Goal: Information Seeking & Learning: Find specific fact

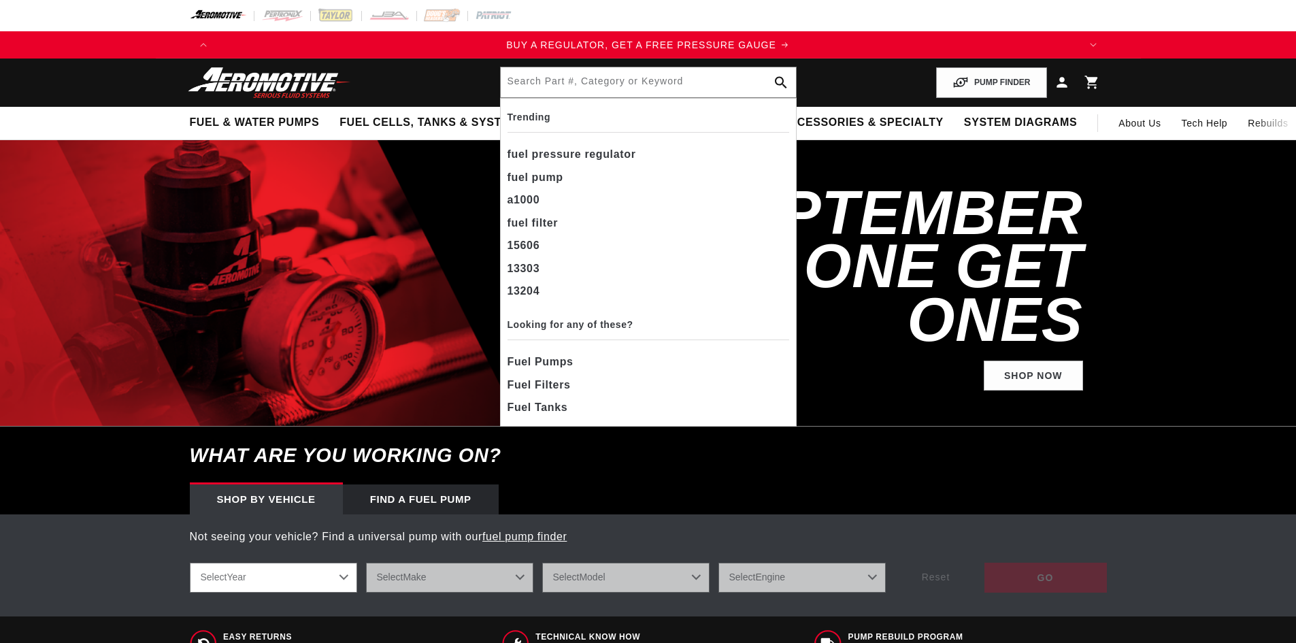
click at [566, 87] on input "text" at bounding box center [648, 82] width 295 height 30
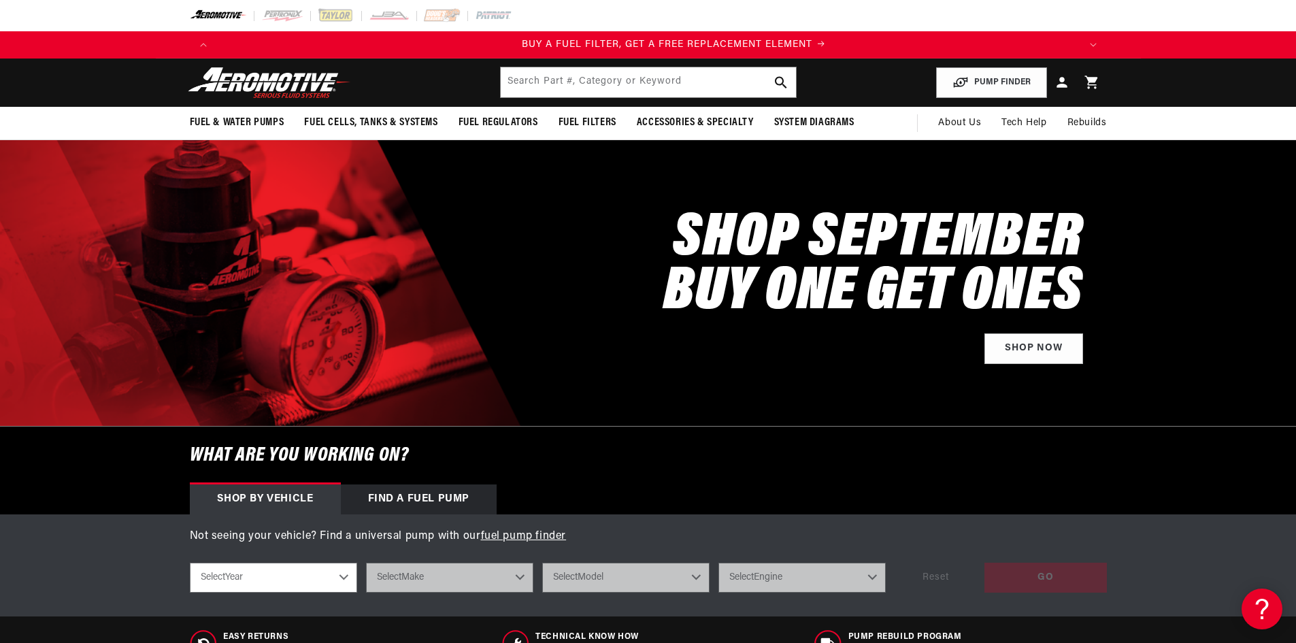
scroll to position [0, 863]
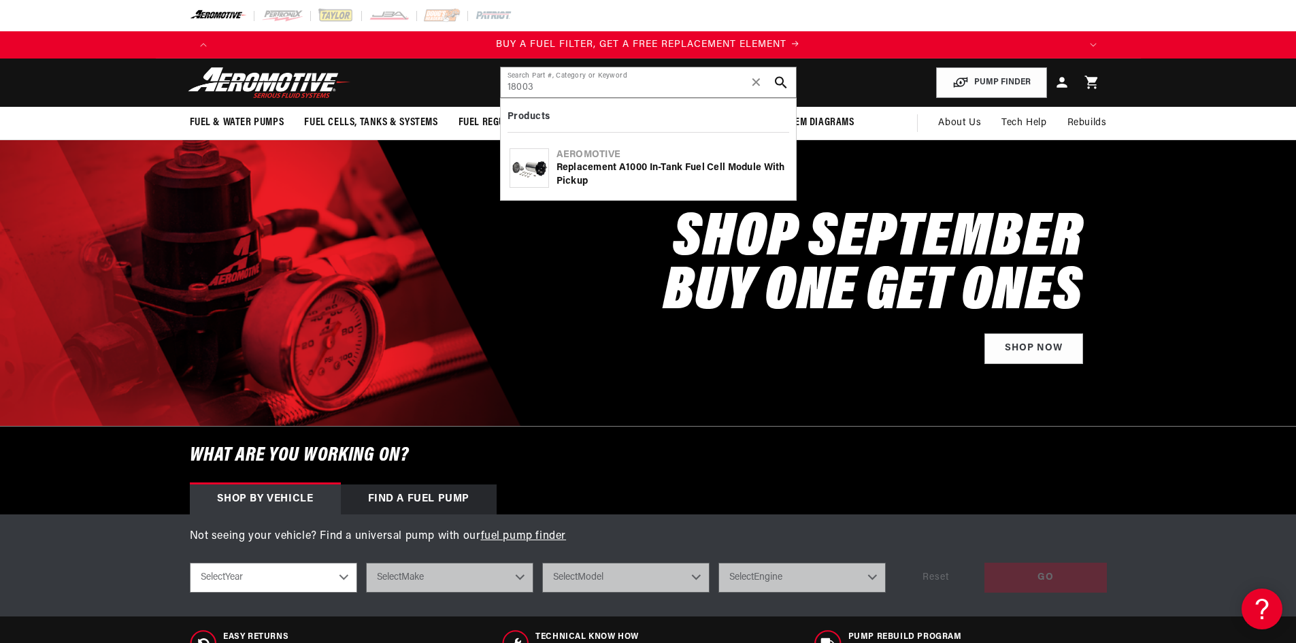
type input "18003"
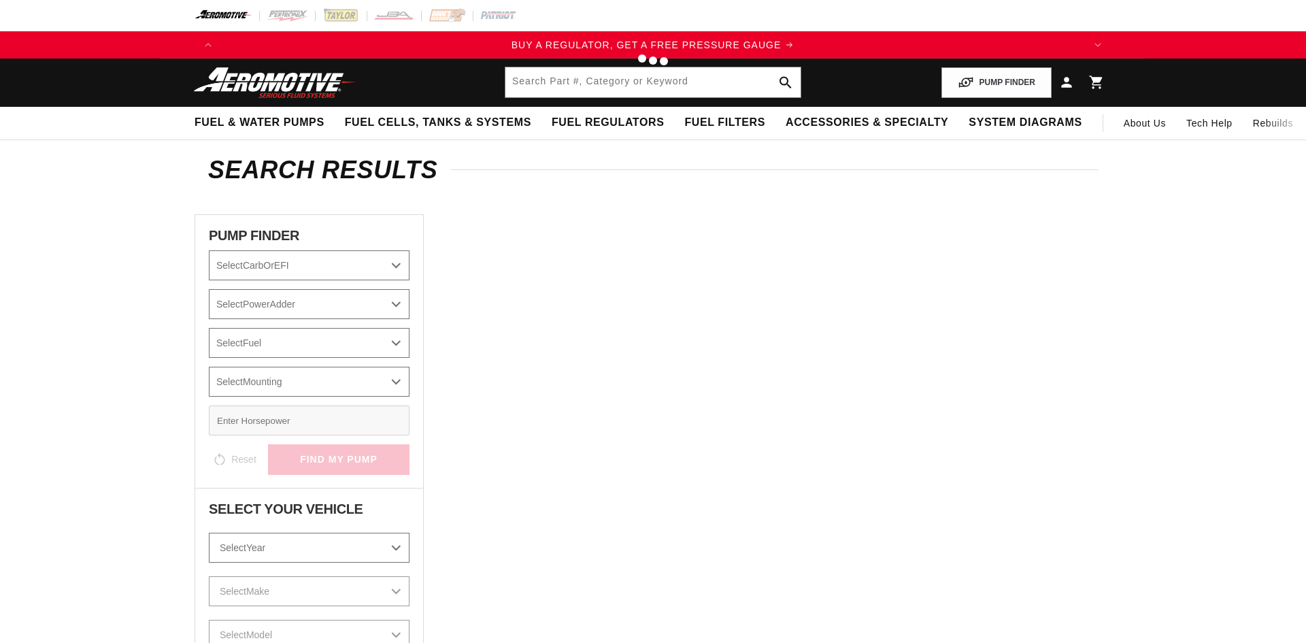
type input "18003"
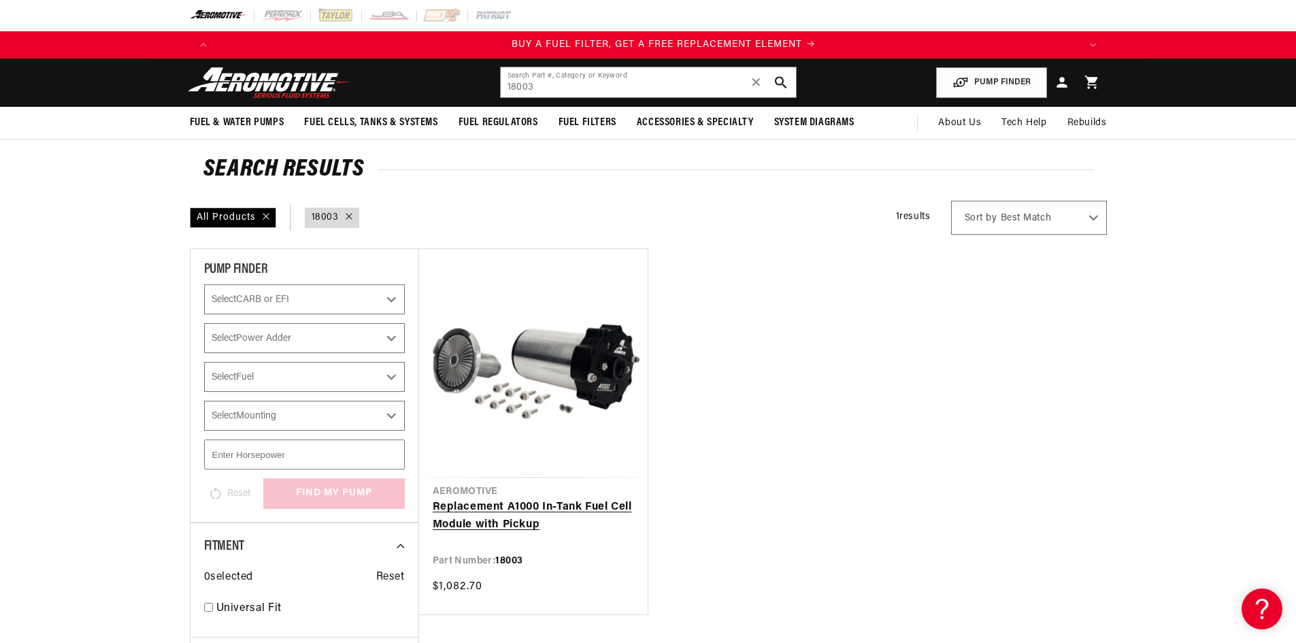
scroll to position [0, 863]
click at [556, 508] on link "Replacement A1000 In-Tank Fuel Cell Module with Pickup" at bounding box center [533, 516] width 201 height 35
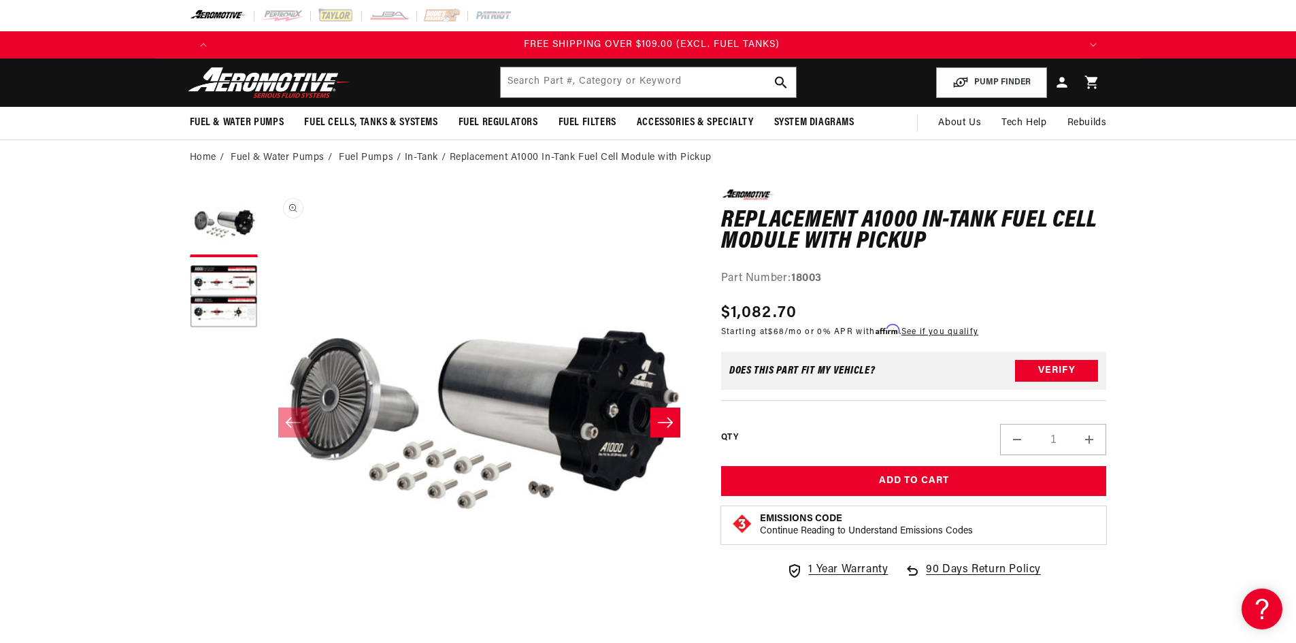
scroll to position [0, 2588]
click at [529, 86] on input "text" at bounding box center [648, 82] width 295 height 30
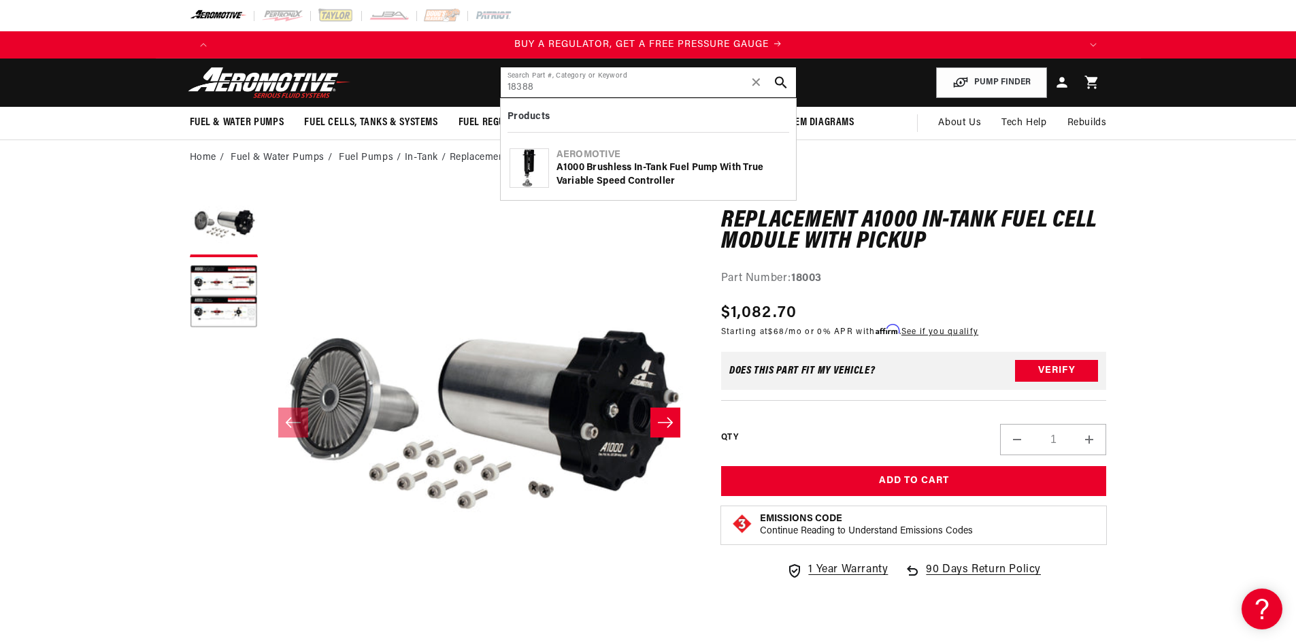
type input "18388"
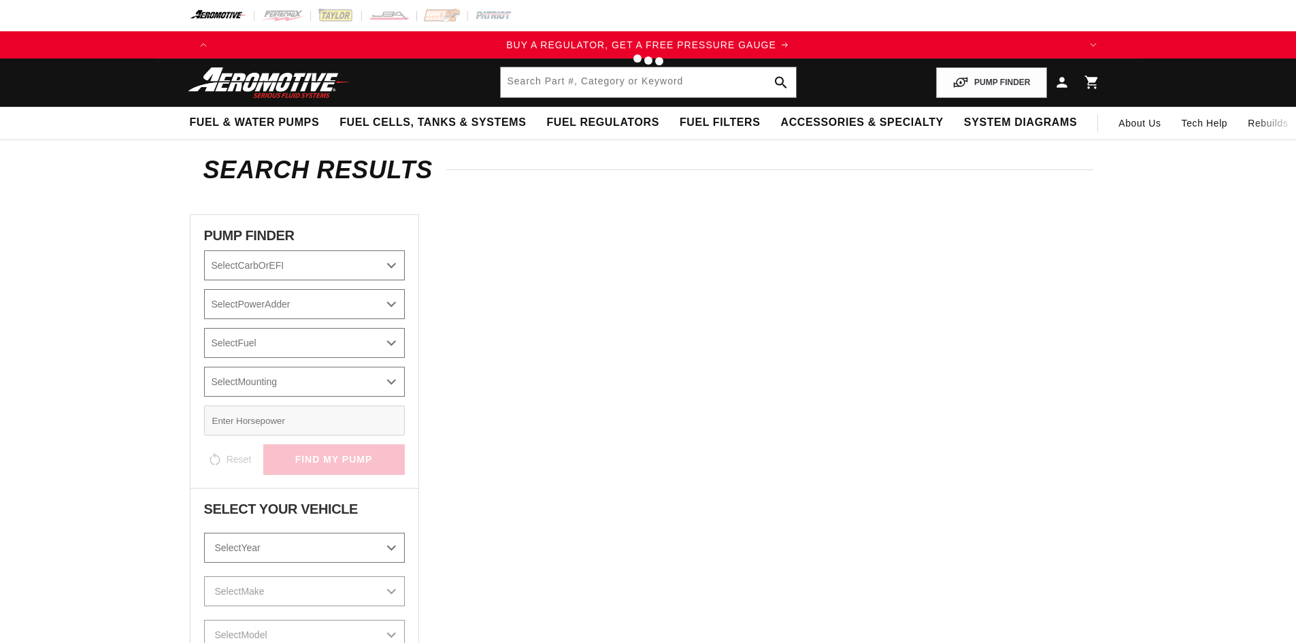
type input "18388"
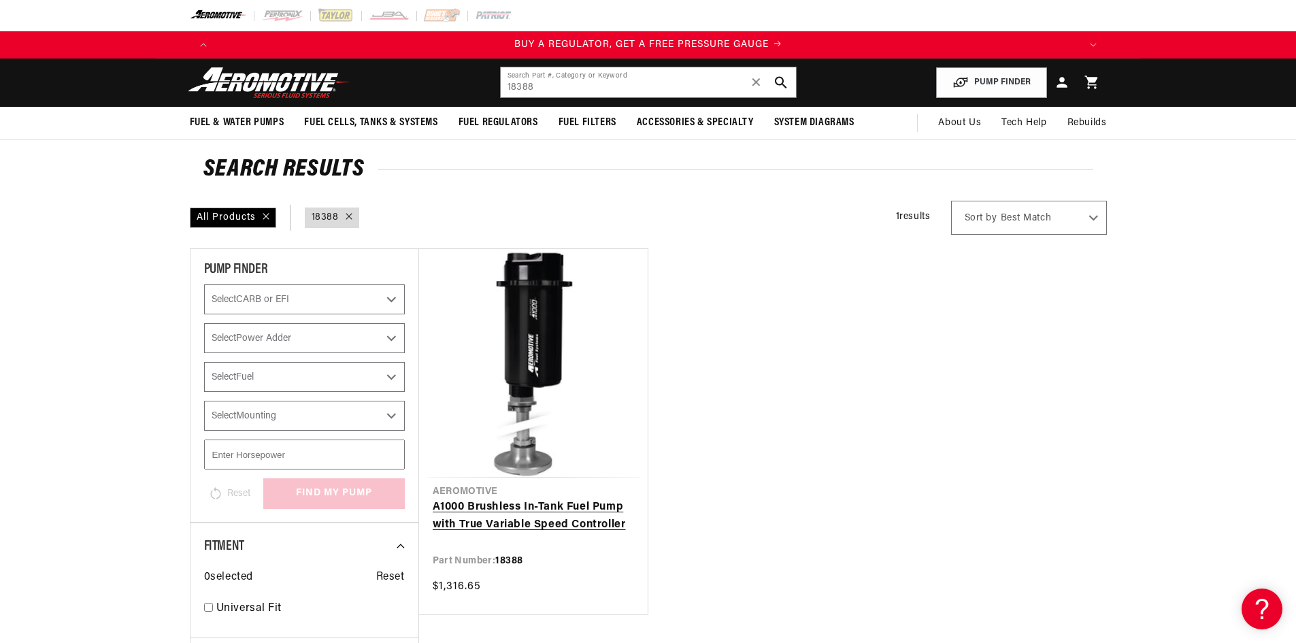
click at [584, 513] on link "A1000 Brushless In-Tank Fuel Pump with True Variable Speed Controller" at bounding box center [533, 516] width 201 height 35
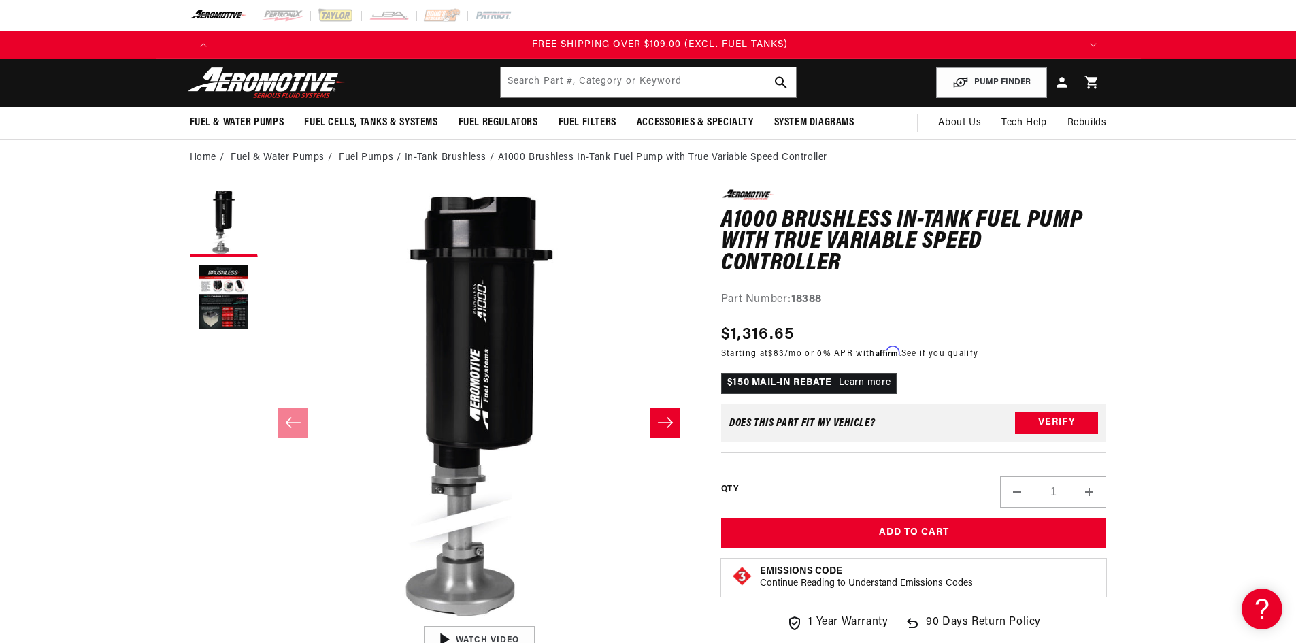
scroll to position [0, 2588]
click at [557, 83] on input "text" at bounding box center [648, 82] width 295 height 30
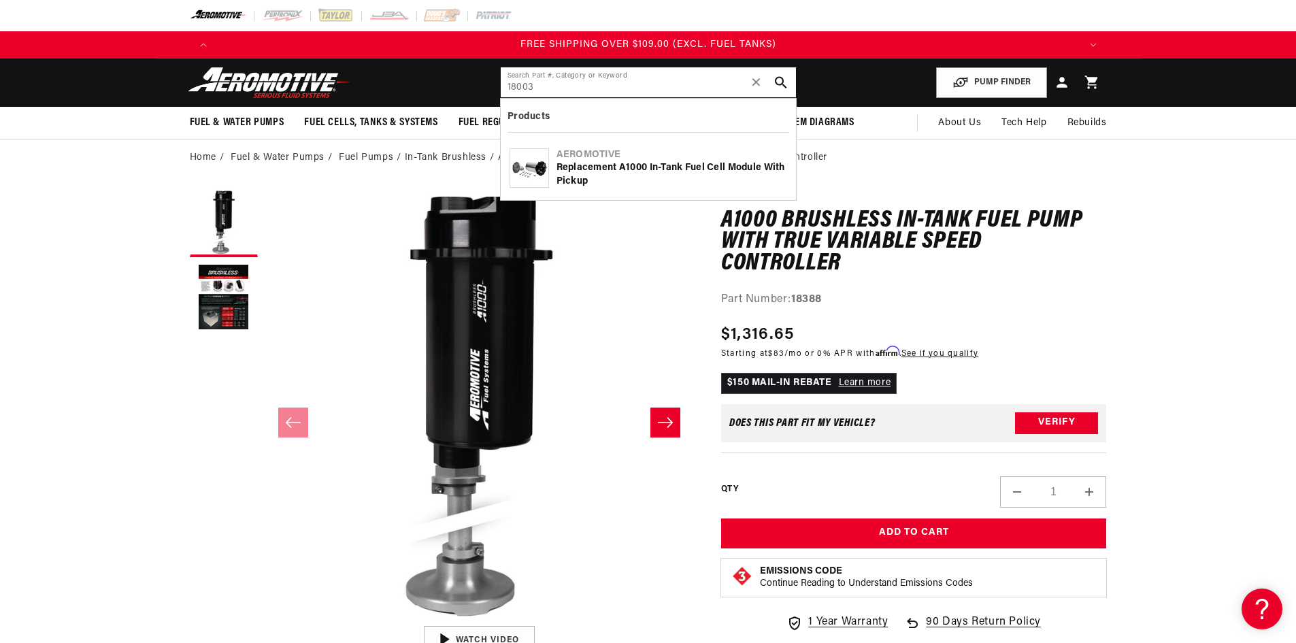
type input "18003"
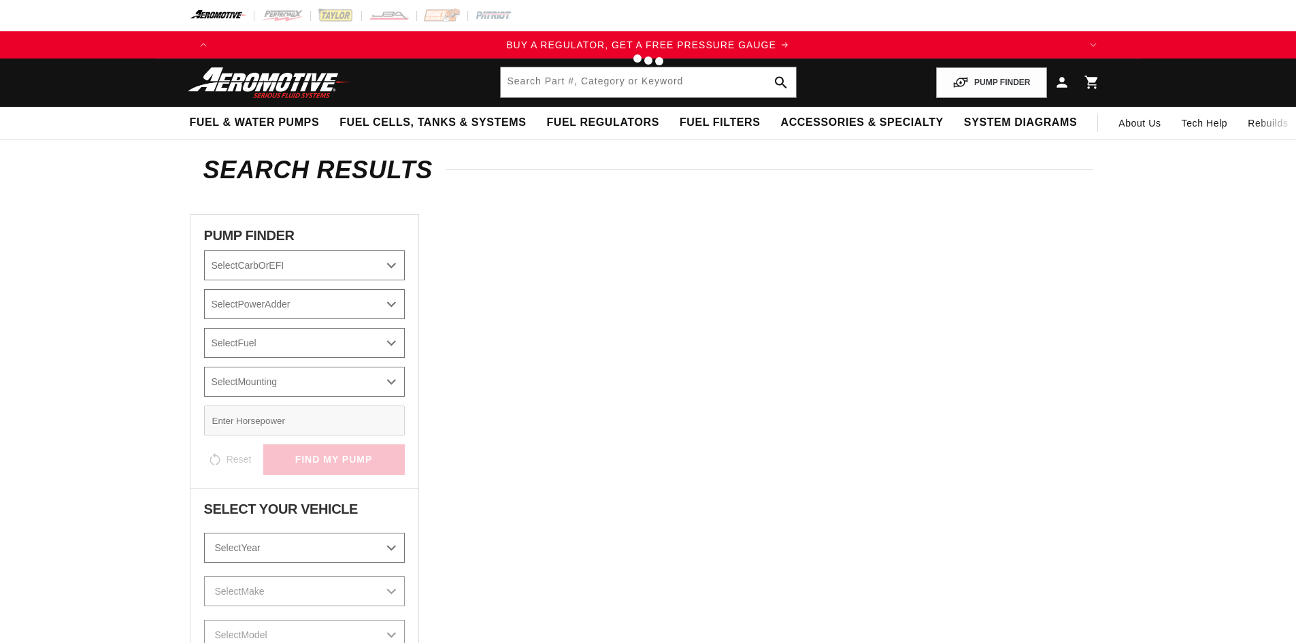
type input "18003"
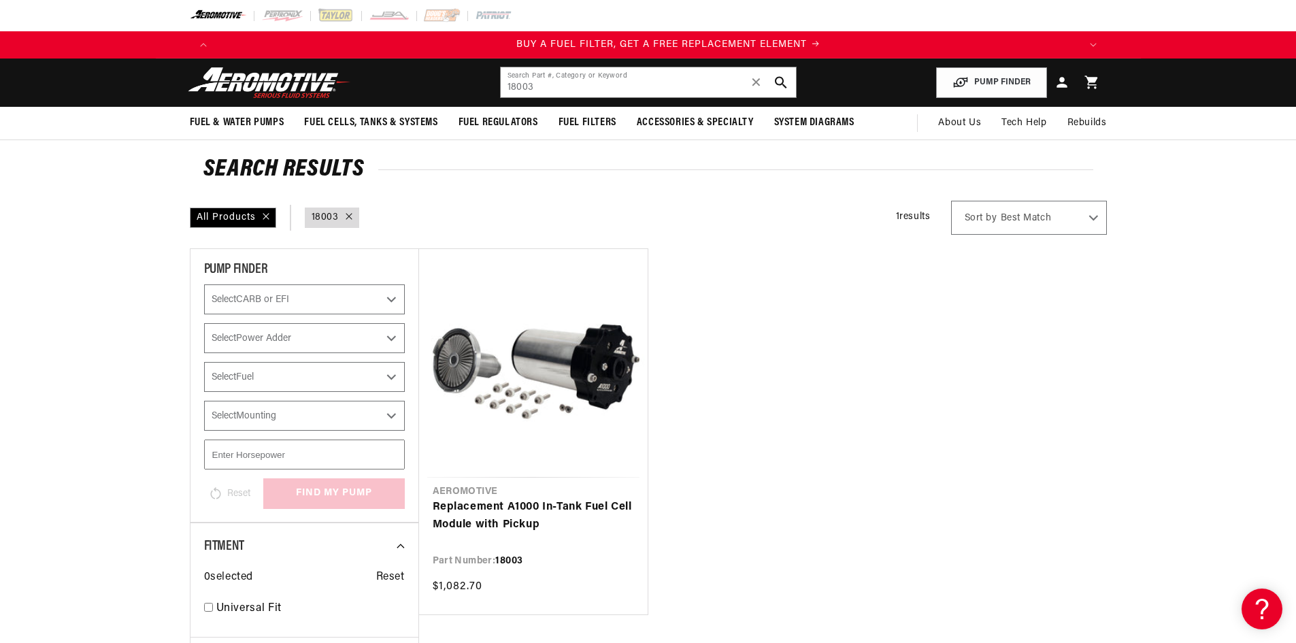
scroll to position [0, 863]
